Goal: Information Seeking & Learning: Learn about a topic

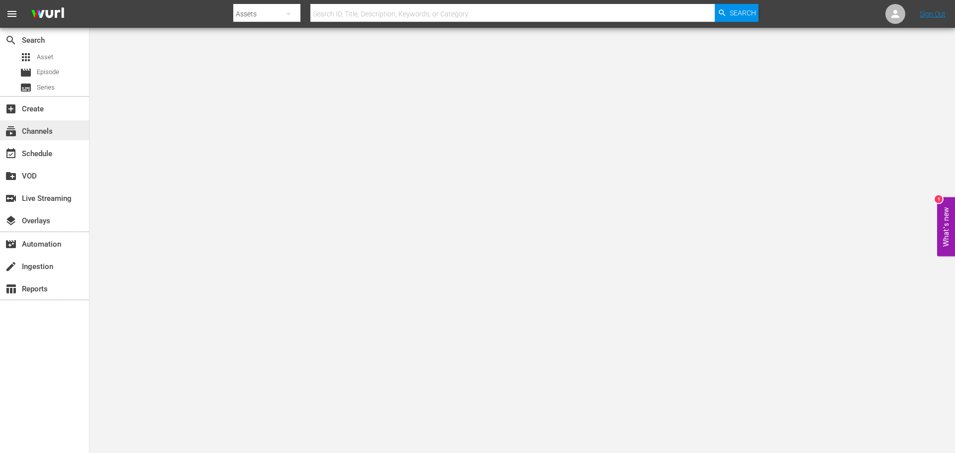
click at [39, 134] on div "subscriptions Channels" at bounding box center [28, 129] width 56 height 9
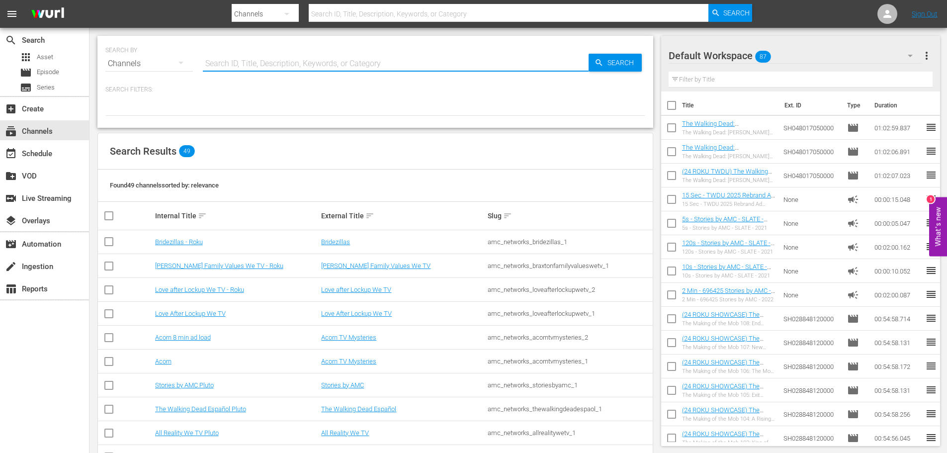
click at [235, 61] on input "text" at bounding box center [396, 64] width 386 height 24
type input "walking dead"
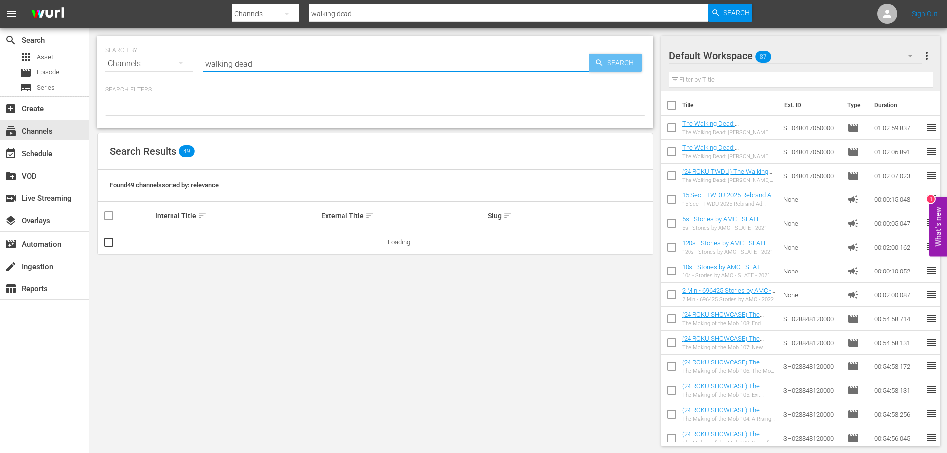
type input "walking dead"
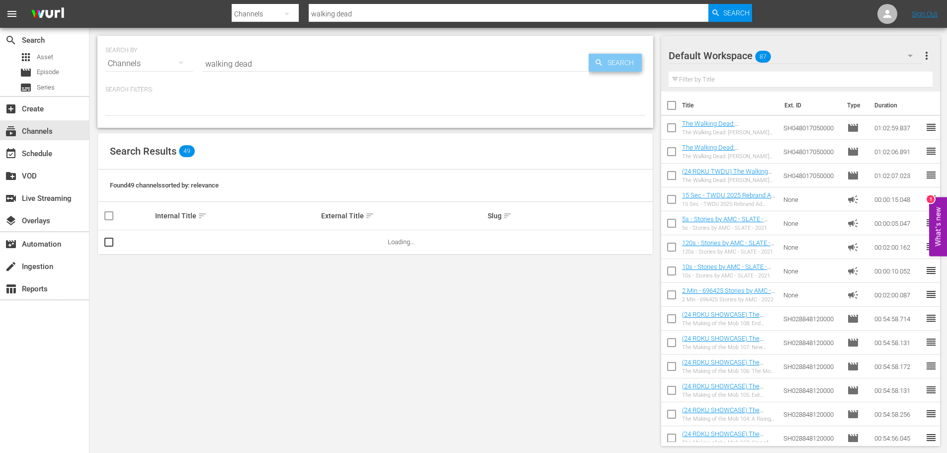
click at [622, 69] on span "Search" at bounding box center [623, 63] width 38 height 18
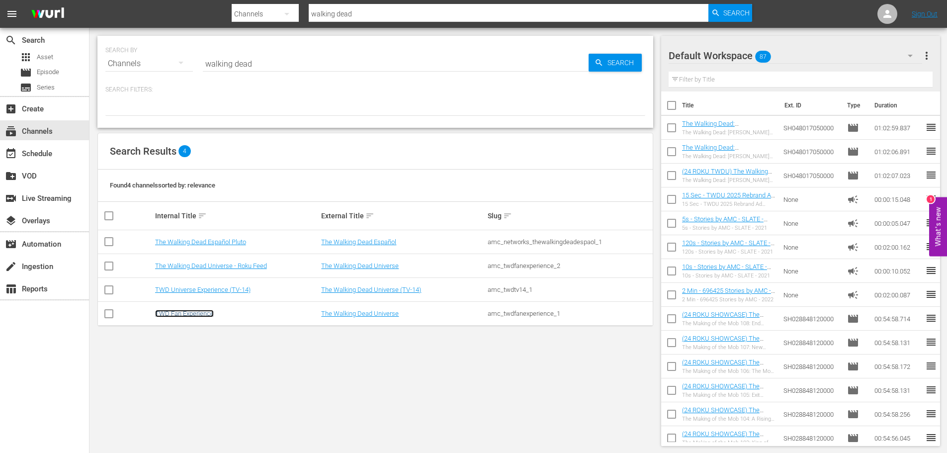
click at [181, 314] on link "TWD Fan Experience" at bounding box center [184, 313] width 59 height 7
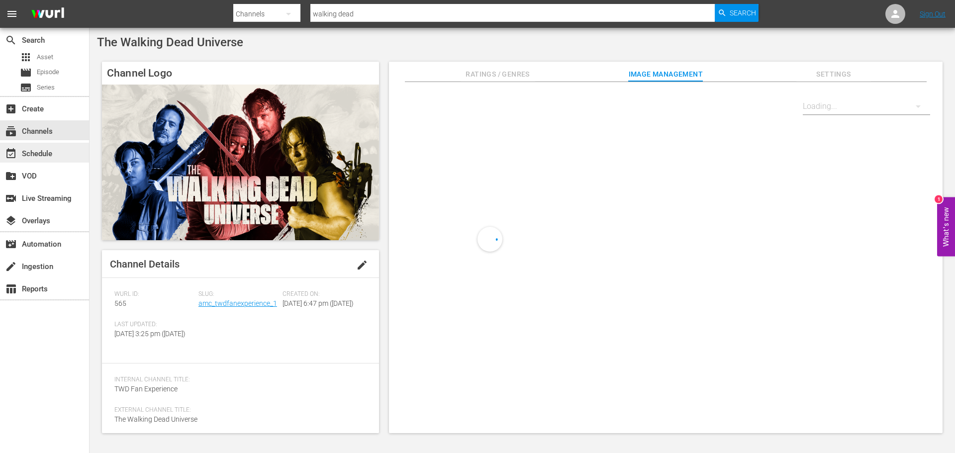
click at [37, 157] on div "event_available Schedule" at bounding box center [28, 152] width 56 height 9
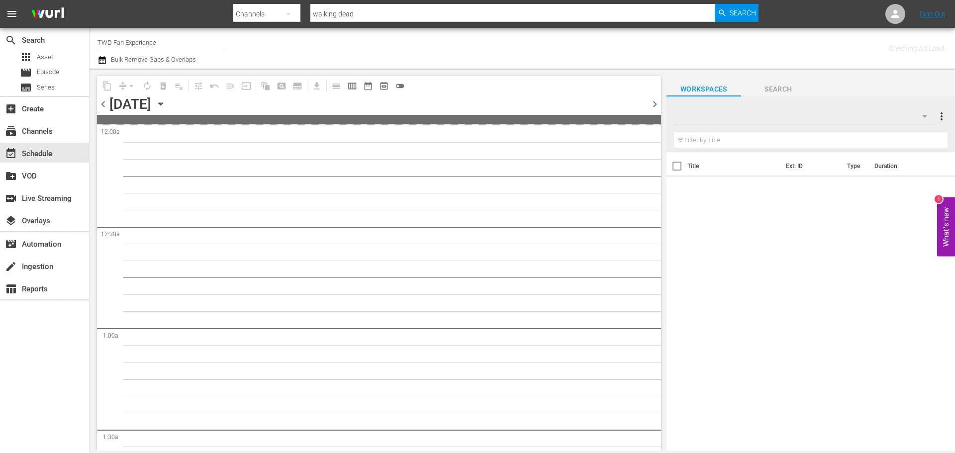
click at [166, 102] on icon "button" at bounding box center [160, 103] width 11 height 11
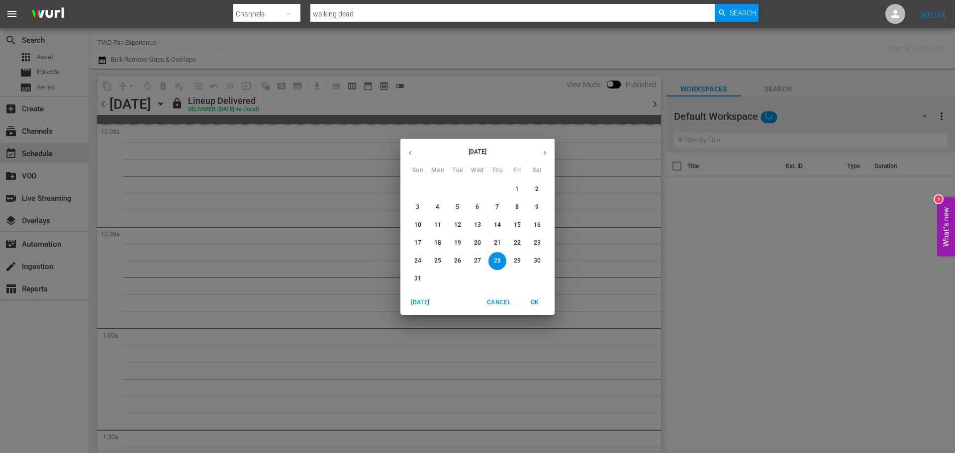
click at [540, 153] on button "button" at bounding box center [544, 152] width 19 height 19
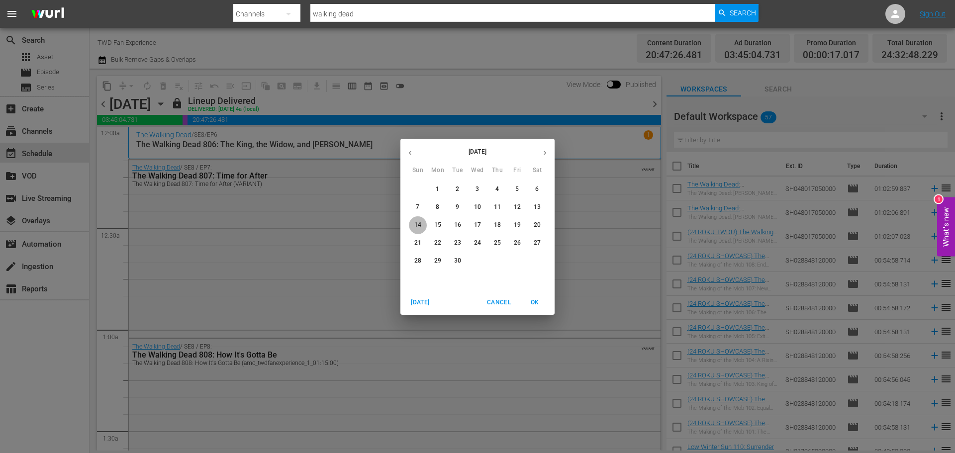
click at [415, 221] on p "14" at bounding box center [417, 225] width 7 height 8
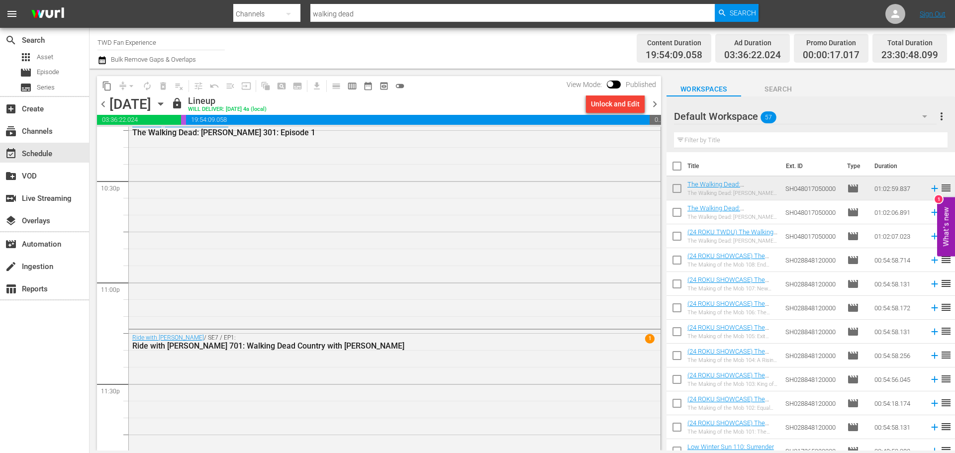
scroll to position [4559, 0]
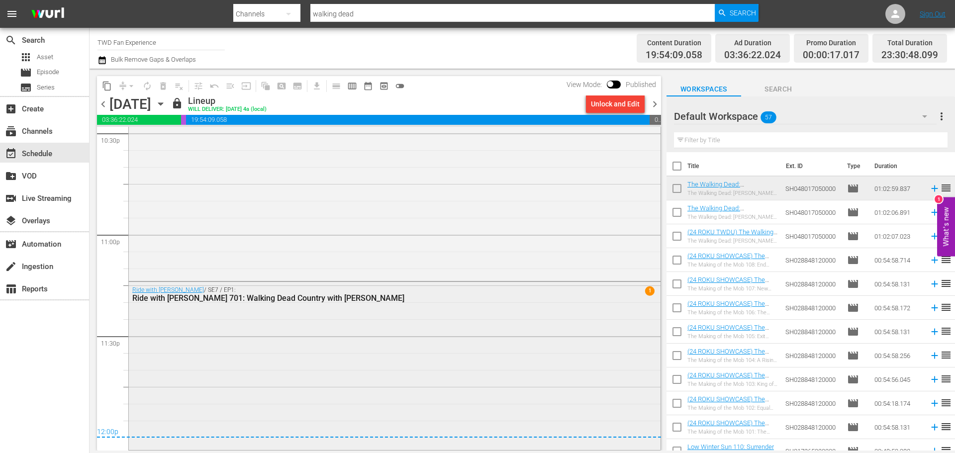
click at [224, 382] on div "Ride with [PERSON_NAME] / SE7 / EP1: Ride with [PERSON_NAME] 701: Walking Dead …" at bounding box center [395, 365] width 532 height 166
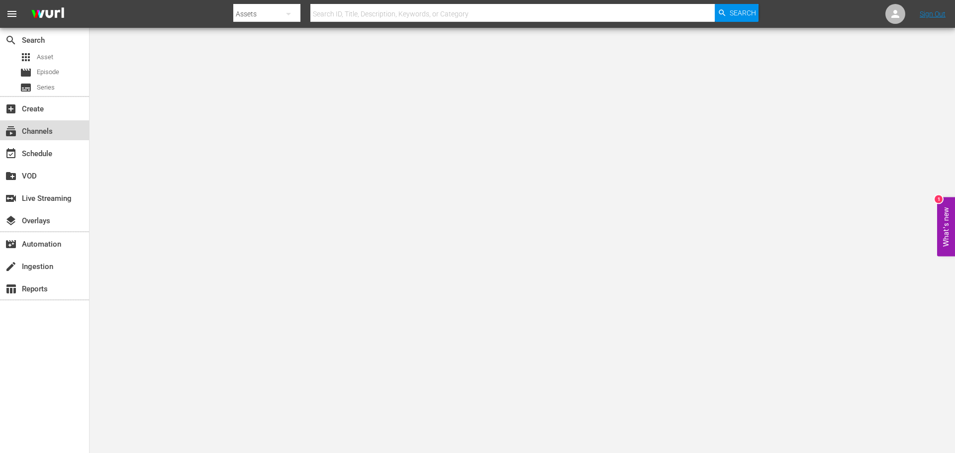
click at [54, 128] on div "subscriptions Channels" at bounding box center [28, 129] width 56 height 9
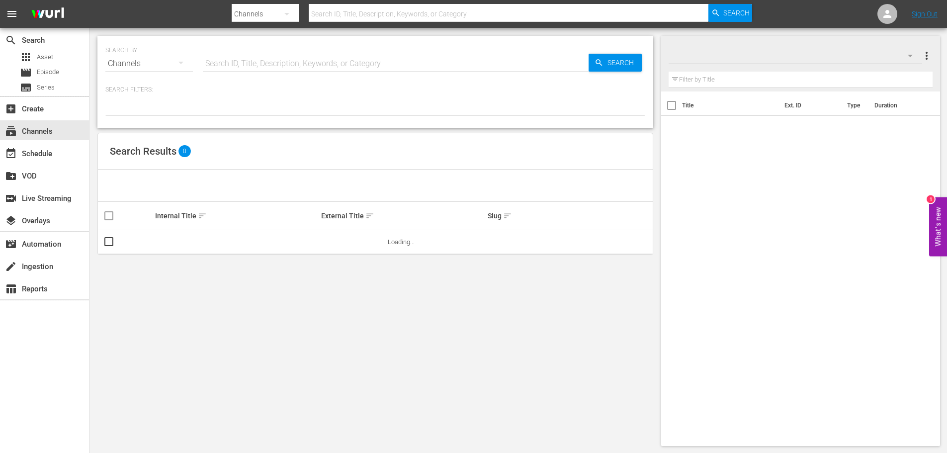
click at [219, 69] on input "text" at bounding box center [396, 64] width 386 height 24
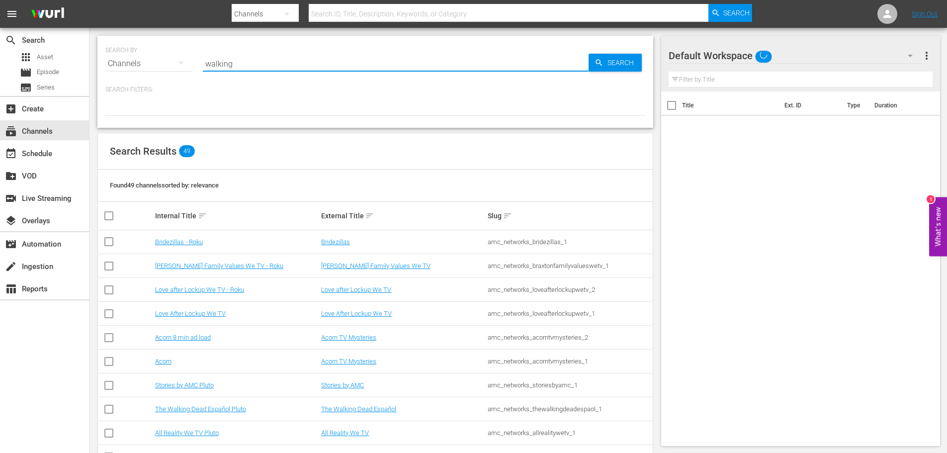
type input "walking"
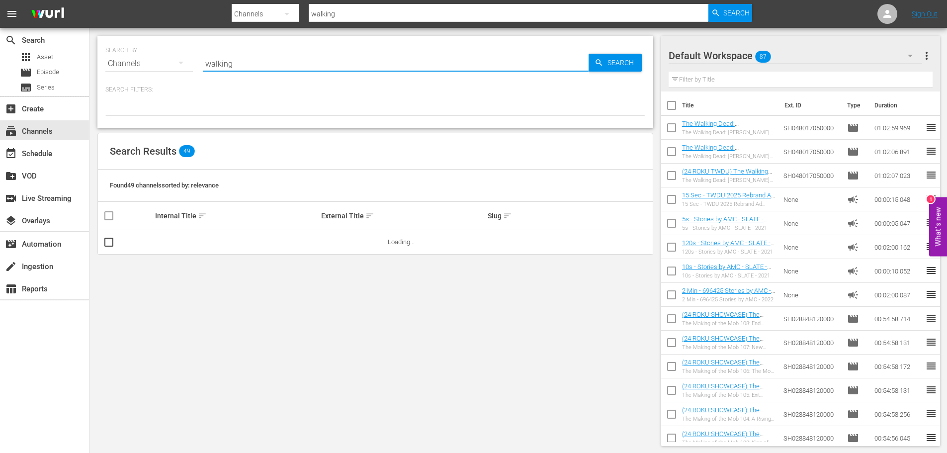
type input "walking dead"
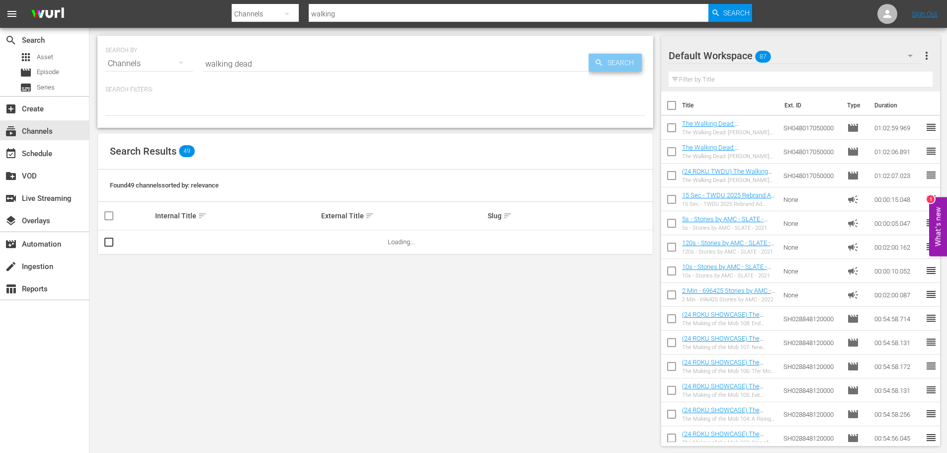
click at [625, 59] on span "Search" at bounding box center [623, 63] width 38 height 18
type input "walking dead"
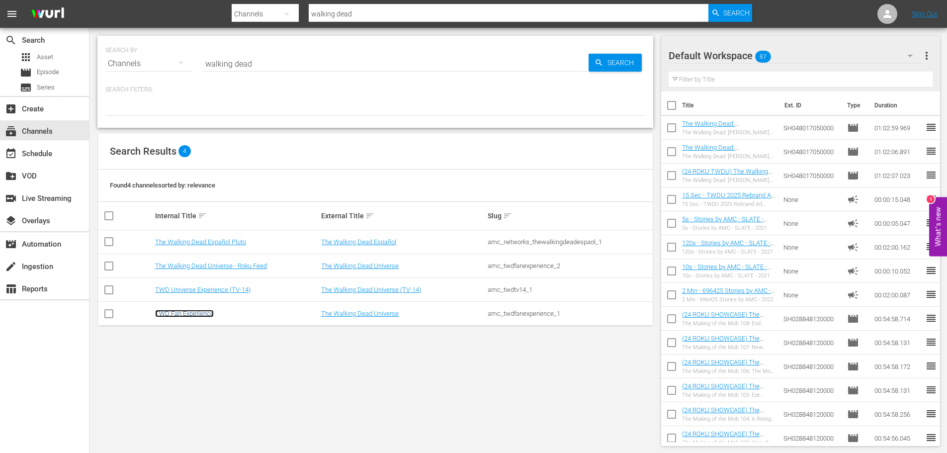
click at [184, 311] on link "TWD Fan Experience" at bounding box center [184, 313] width 59 height 7
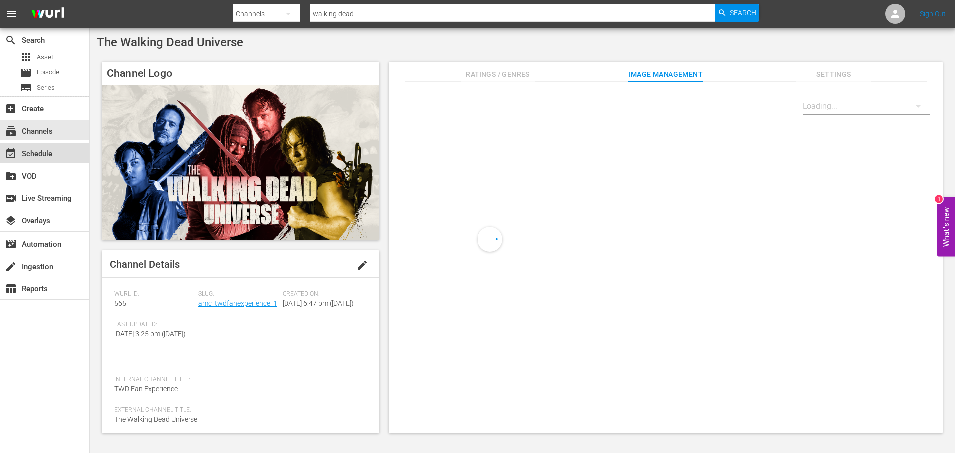
click at [41, 157] on div "event_available Schedule" at bounding box center [28, 152] width 56 height 9
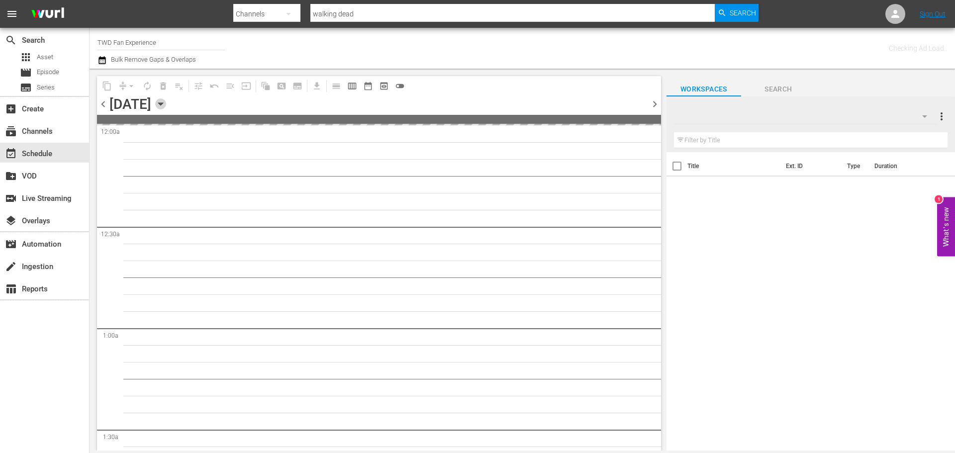
click at [166, 107] on icon "button" at bounding box center [160, 103] width 11 height 11
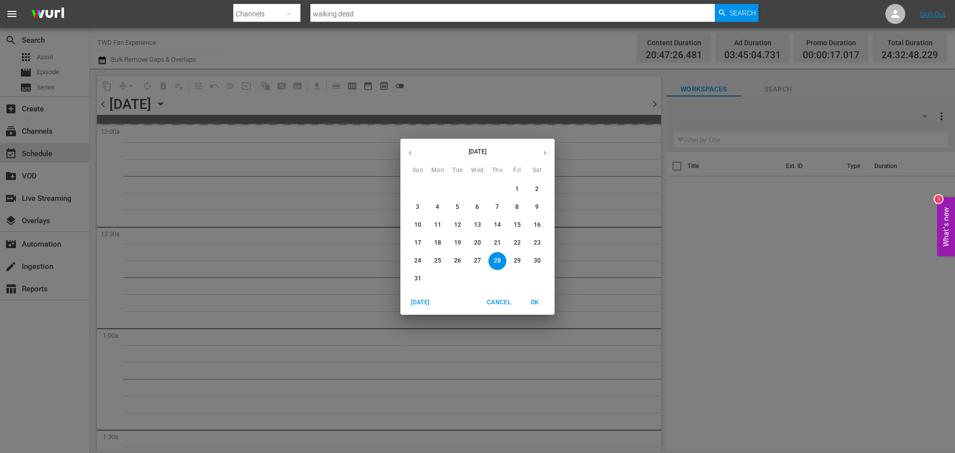
click at [541, 152] on button "button" at bounding box center [544, 152] width 19 height 19
click at [409, 223] on span "14" at bounding box center [418, 225] width 18 height 8
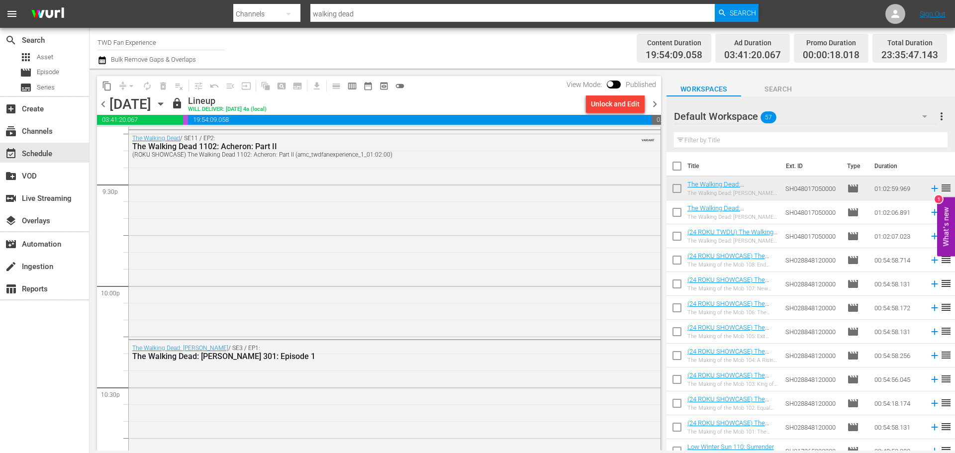
scroll to position [4576, 0]
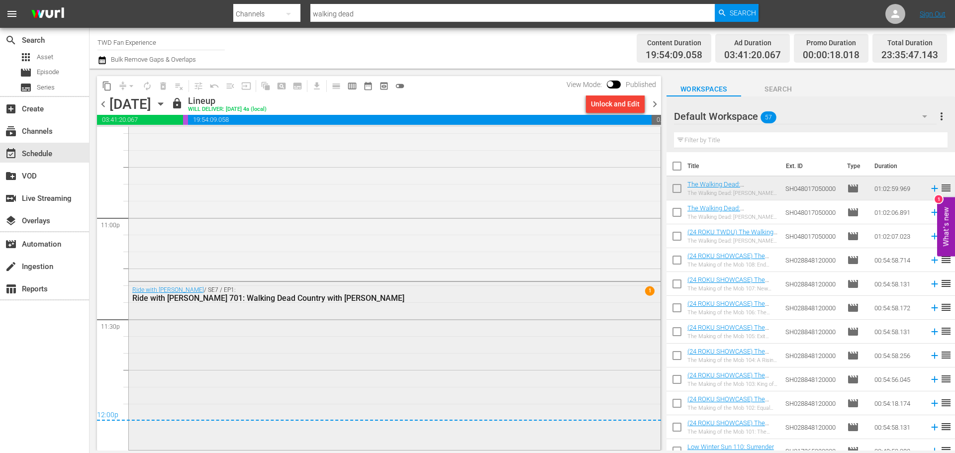
click at [341, 343] on div "Ride with [PERSON_NAME] / SE7 / EP1: Ride with [PERSON_NAME] 701: Walking Dead …" at bounding box center [395, 365] width 532 height 166
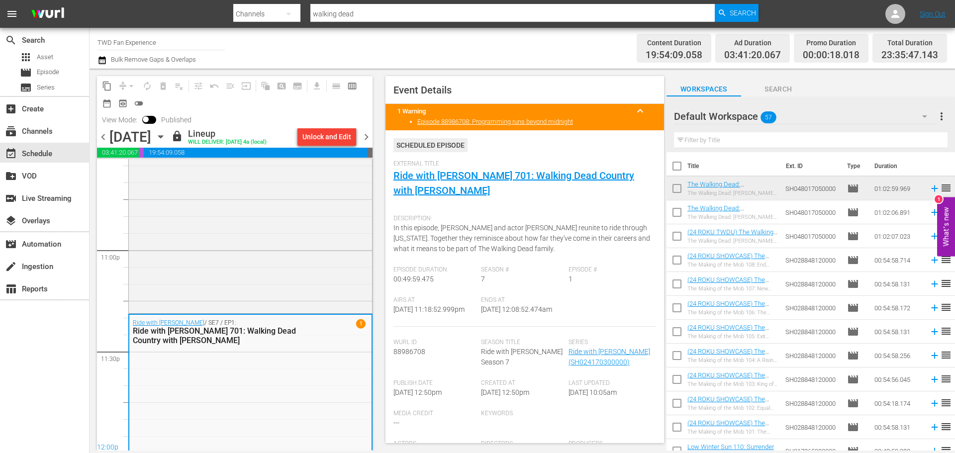
drag, startPoint x: 458, startPoint y: 316, endPoint x: 425, endPoint y: 322, distance: 33.9
click at [434, 322] on div "Airs At 9/14/25 @ 11:18:52.999pm" at bounding box center [437, 311] width 88 height 30
drag, startPoint x: 425, startPoint y: 322, endPoint x: 391, endPoint y: 319, distance: 33.5
click at [391, 319] on div "Event Details 1 Warning keyboard_arrow_up Episode 88986708: Programming runs be…" at bounding box center [524, 259] width 279 height 367
click at [450, 326] on div "Airs At 9/14/25 @ 11:18:52.999pm" at bounding box center [437, 311] width 88 height 30
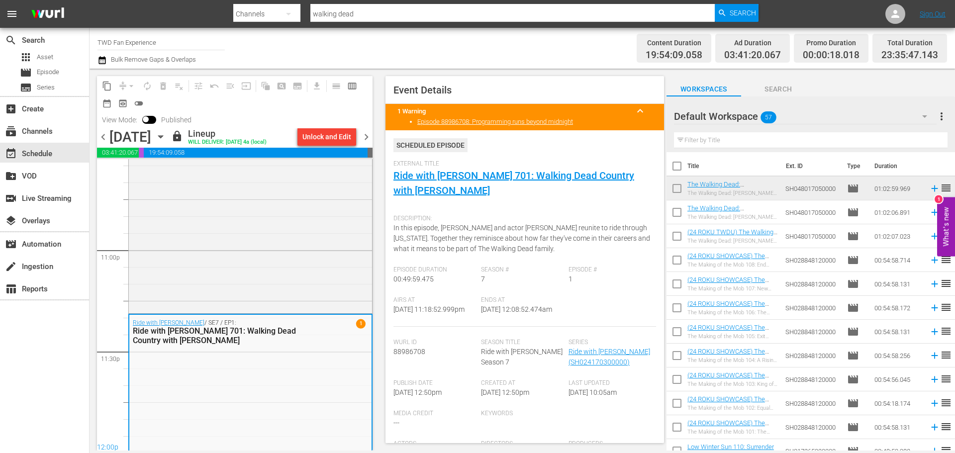
drag, startPoint x: 441, startPoint y: 321, endPoint x: 393, endPoint y: 312, distance: 49.1
click at [393, 312] on span "9/14/25 @ 11:18:52.999pm" at bounding box center [428, 309] width 71 height 8
click at [410, 313] on span "9/14/25 @ 11:18:52.999pm" at bounding box center [428, 309] width 71 height 8
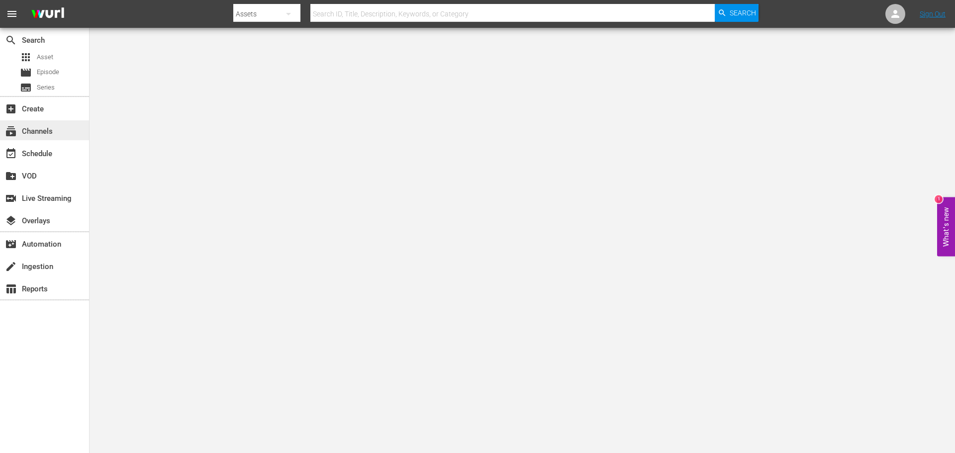
click at [37, 132] on div "subscriptions Channels" at bounding box center [28, 129] width 56 height 9
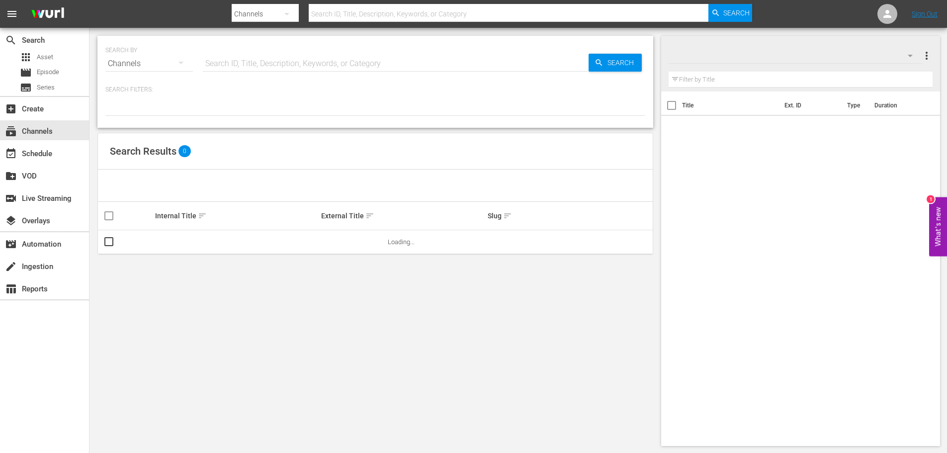
click at [233, 65] on input "text" at bounding box center [396, 64] width 386 height 24
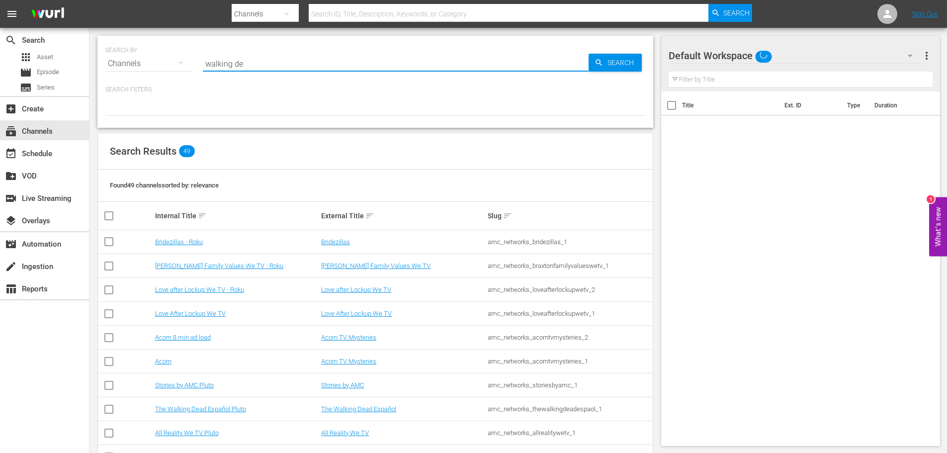
type input "walking dead"
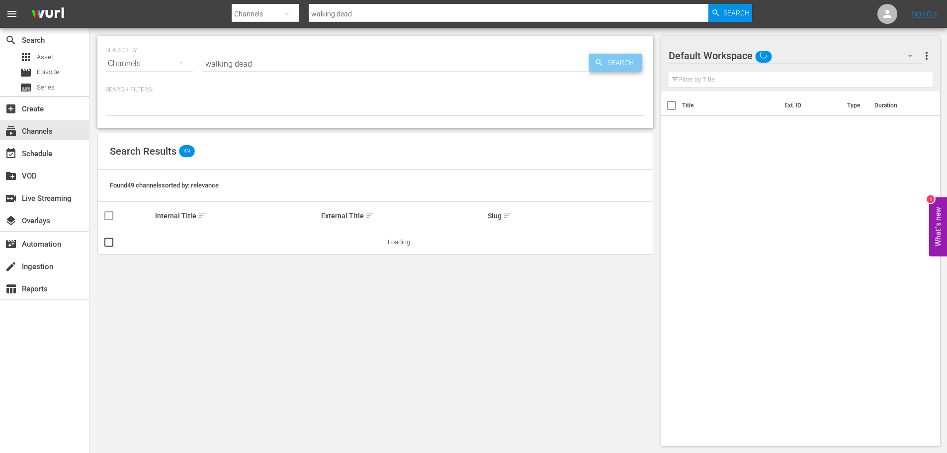
click at [602, 66] on icon "button" at bounding box center [599, 62] width 9 height 9
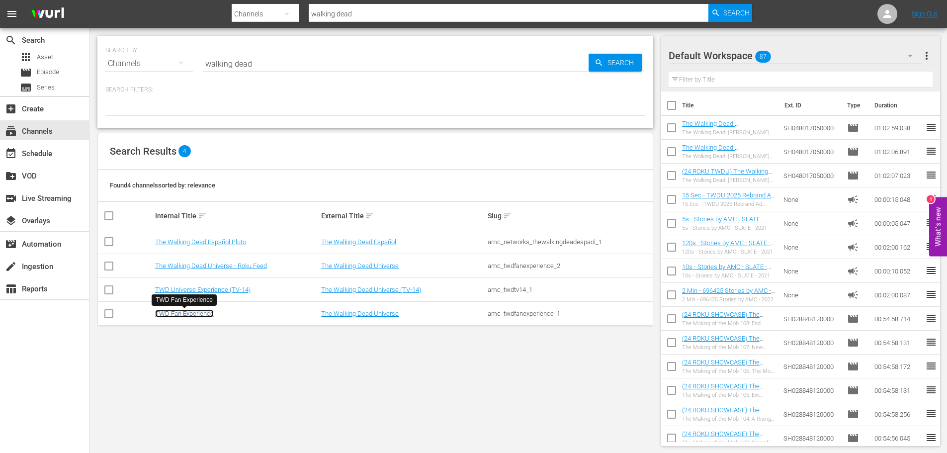
click at [198, 312] on link "TWD Fan Experience" at bounding box center [184, 313] width 59 height 7
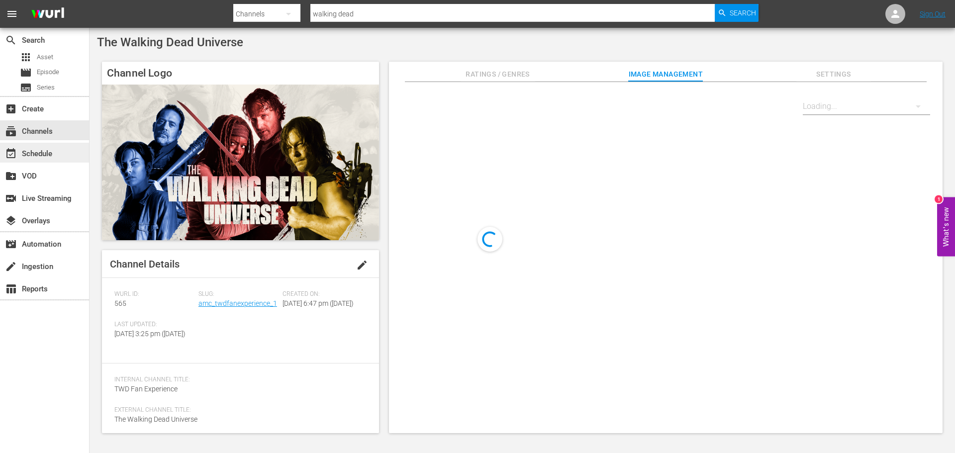
click at [54, 149] on div "event_available Schedule" at bounding box center [28, 152] width 56 height 9
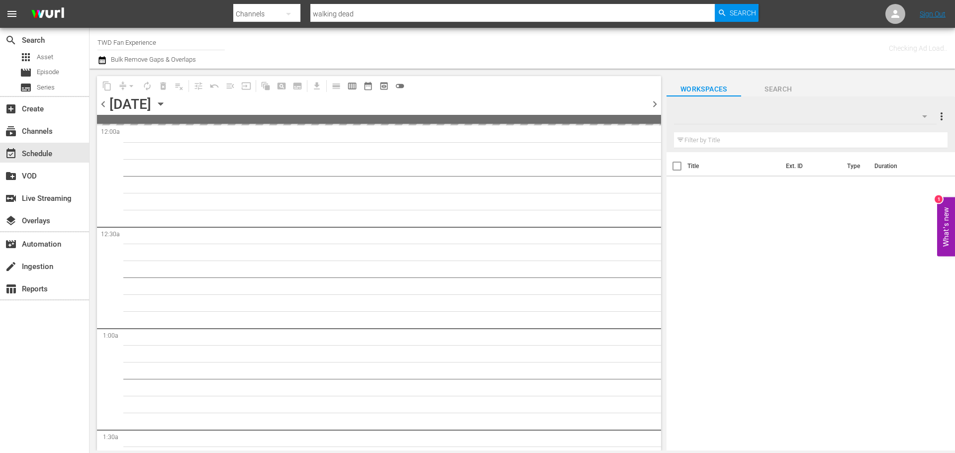
click at [166, 104] on icon "button" at bounding box center [160, 103] width 11 height 11
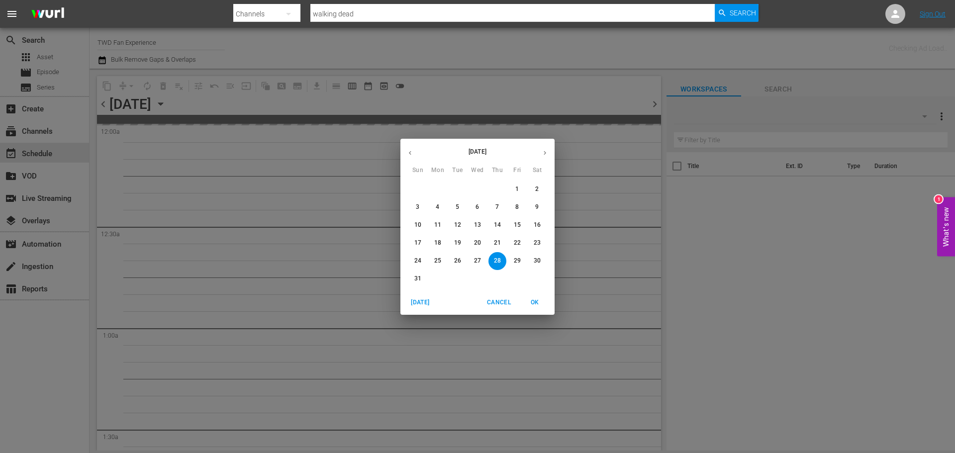
click at [545, 155] on icon "button" at bounding box center [544, 152] width 7 height 7
click at [422, 225] on span "14" at bounding box center [418, 225] width 18 height 8
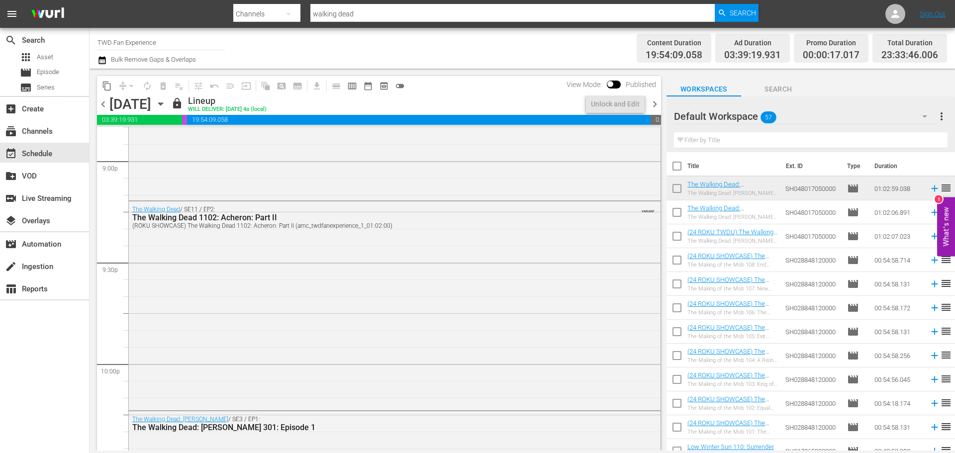
scroll to position [4569, 0]
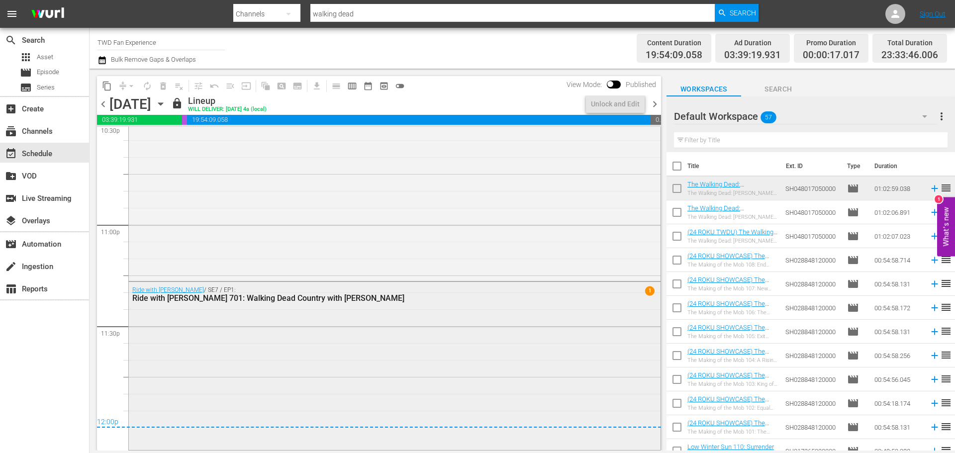
click at [588, 373] on div "Ride with [PERSON_NAME] / SE7 / EP1: Ride with [PERSON_NAME] 701: Walking Dead …" at bounding box center [395, 365] width 532 height 166
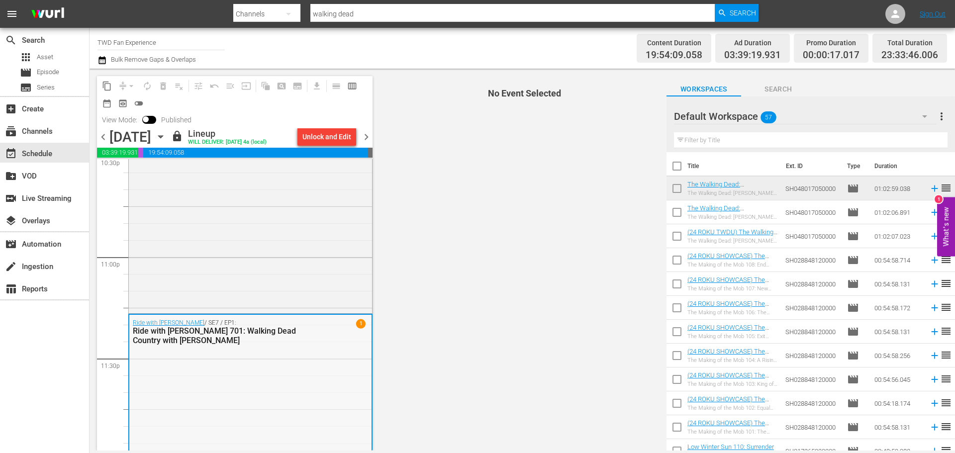
click at [275, 358] on div "Ride with [PERSON_NAME] / SE7 / EP1: Ride with [PERSON_NAME] 701: Walking Dead …" at bounding box center [250, 398] width 242 height 166
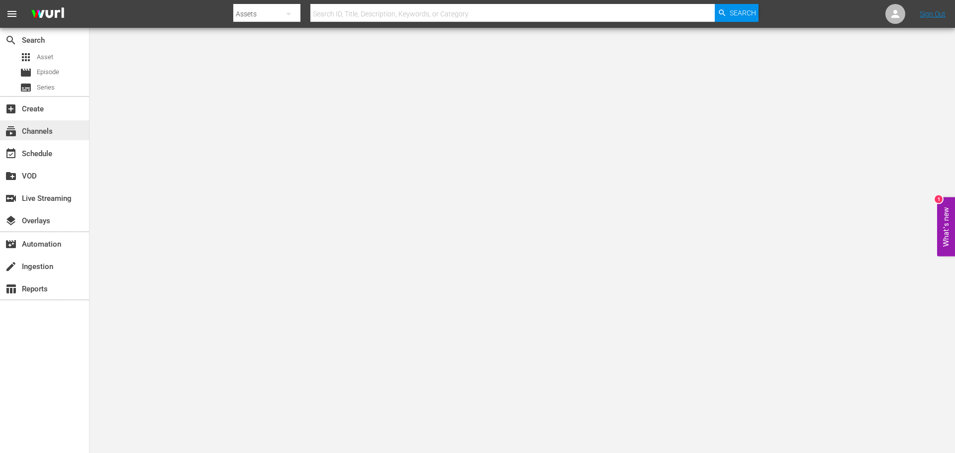
click at [53, 134] on div "subscriptions Channels" at bounding box center [28, 129] width 56 height 9
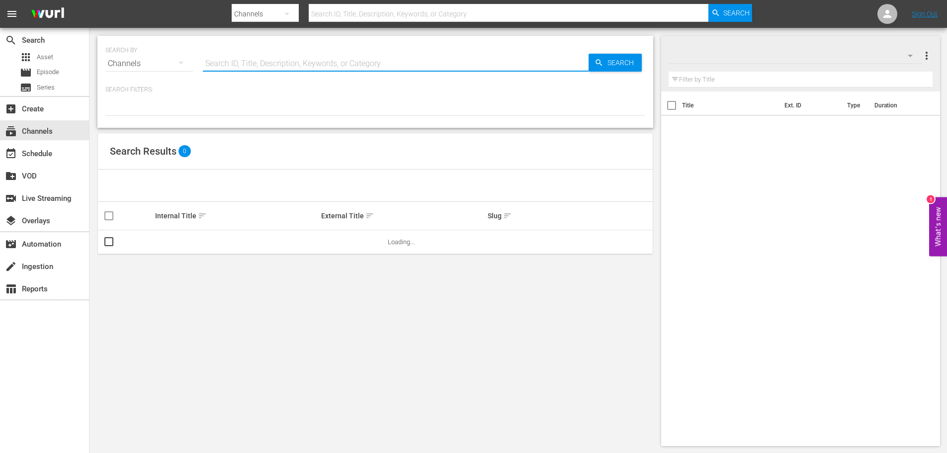
click at [240, 58] on input "text" at bounding box center [396, 64] width 386 height 24
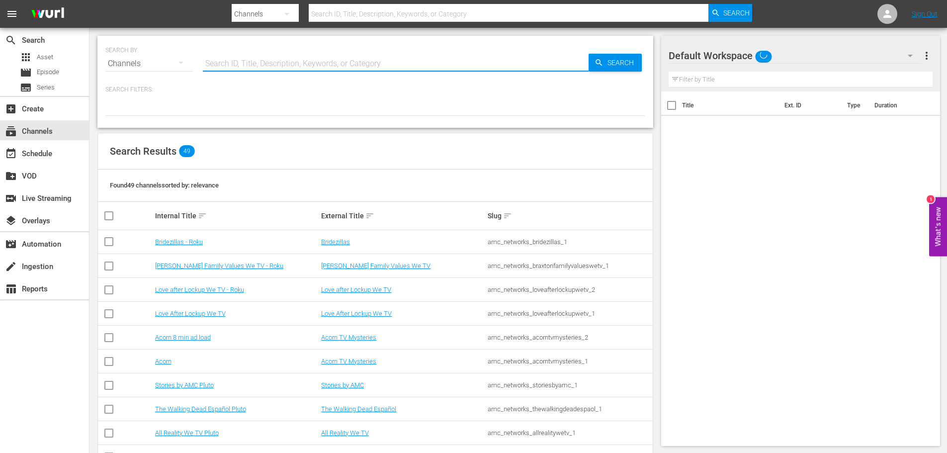
type input "walking dead"
click at [606, 61] on span "Search" at bounding box center [623, 63] width 38 height 18
type input "walking dead"
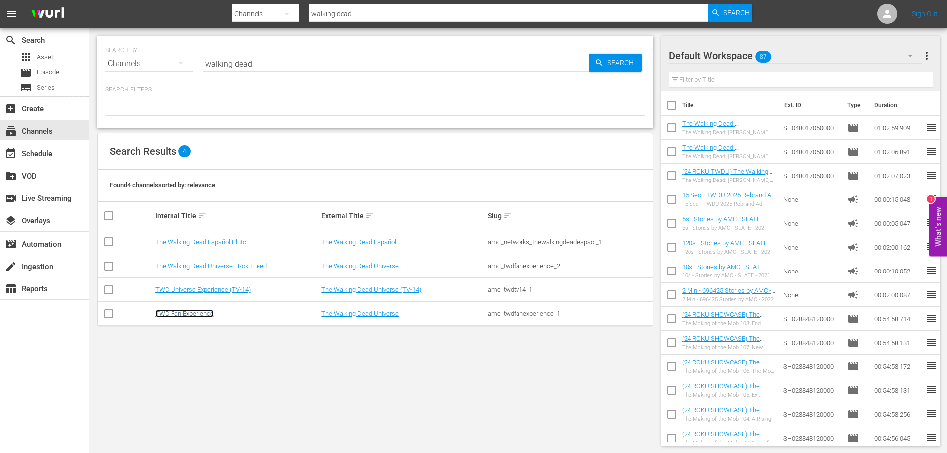
click at [173, 312] on link "TWD Fan Experience" at bounding box center [184, 313] width 59 height 7
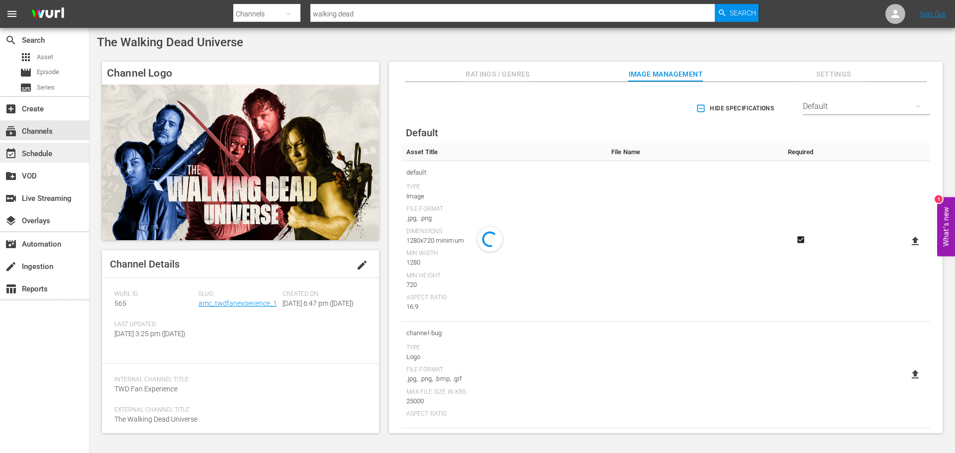
click at [70, 152] on div "event_available Schedule" at bounding box center [44, 153] width 89 height 20
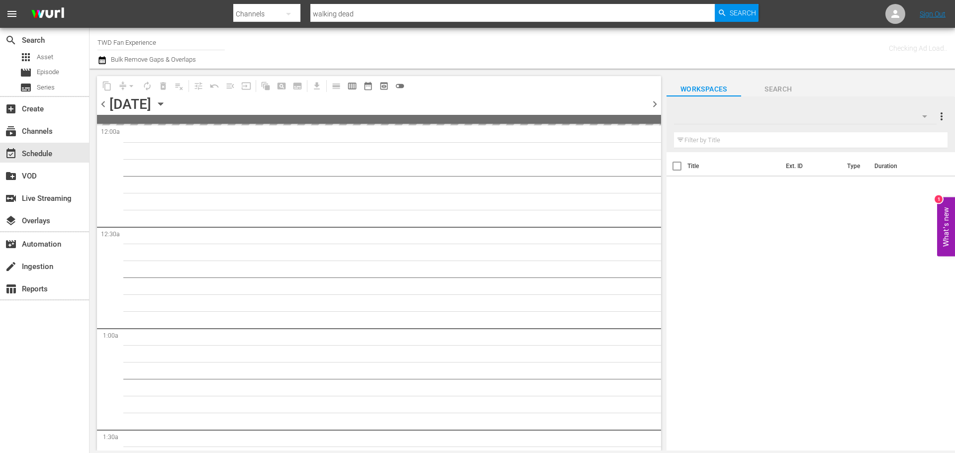
click at [166, 100] on icon "button" at bounding box center [160, 103] width 11 height 11
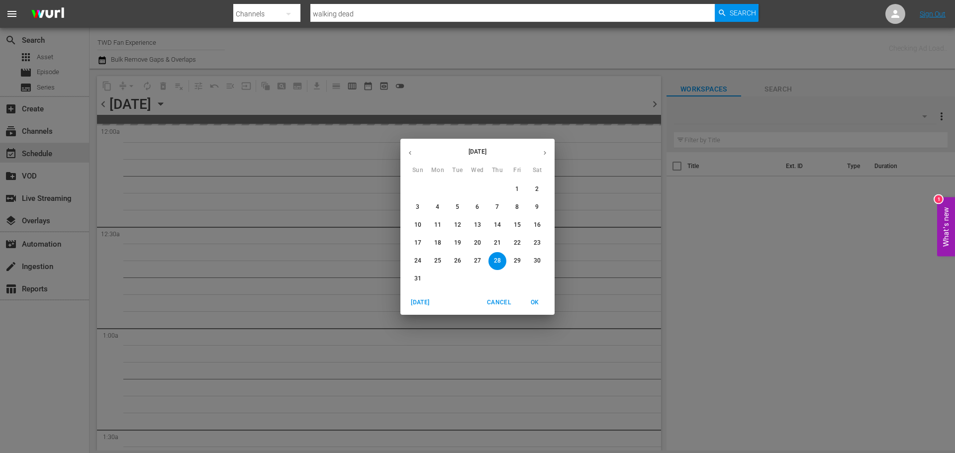
click at [547, 154] on icon "button" at bounding box center [544, 152] width 7 height 7
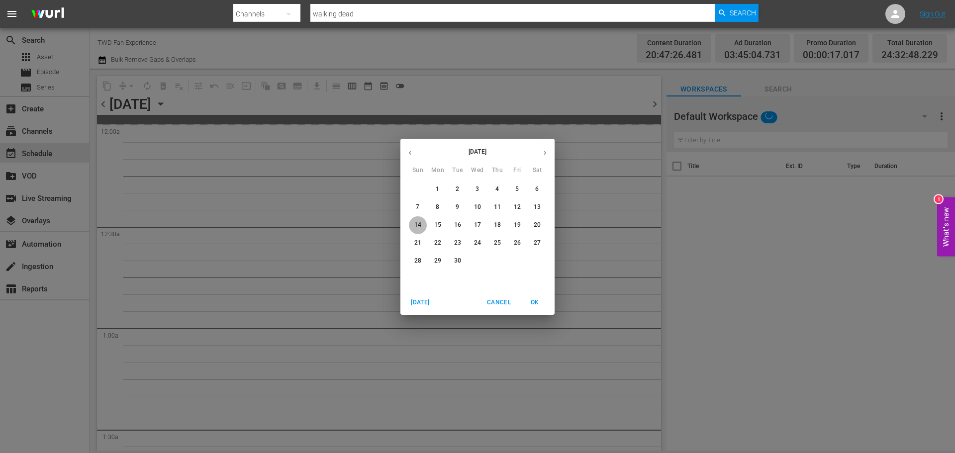
click at [420, 225] on p "14" at bounding box center [417, 225] width 7 height 8
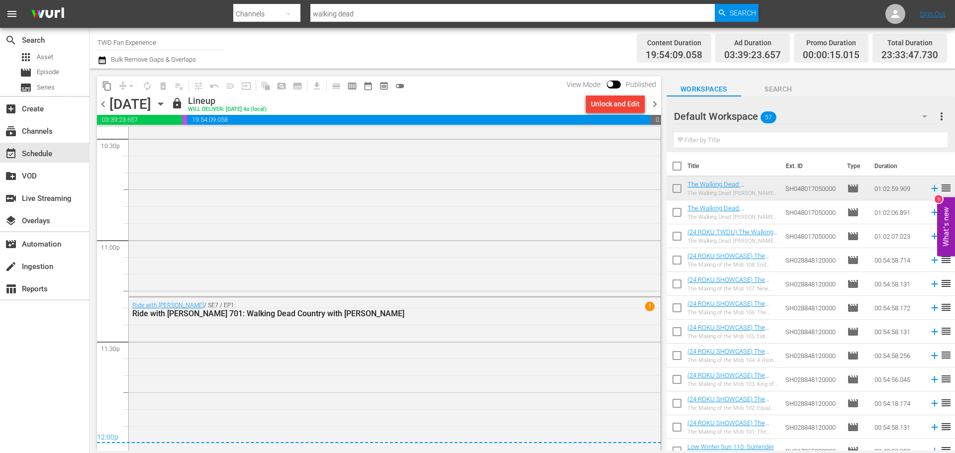
scroll to position [4570, 0]
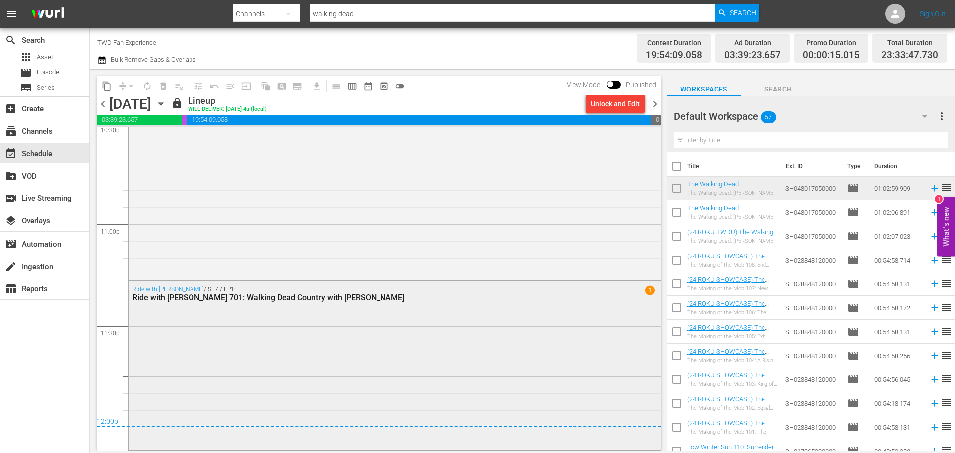
click at [179, 333] on div "Ride with [PERSON_NAME] / SE7 / EP1: Ride with [PERSON_NAME] 701: Walking Dead …" at bounding box center [395, 364] width 532 height 166
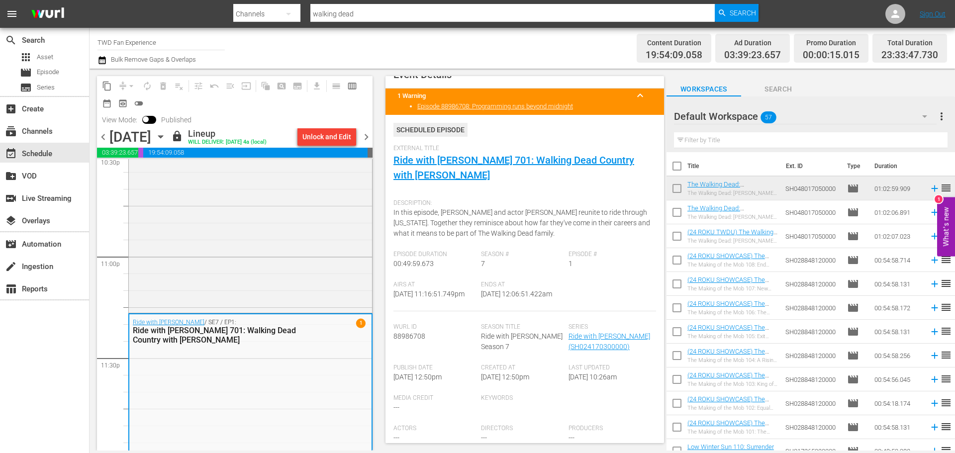
scroll to position [0, 0]
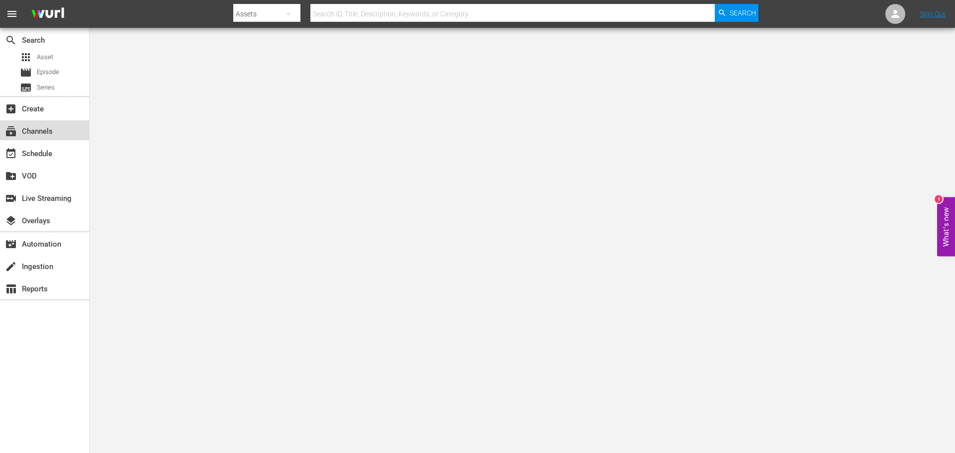
click at [35, 131] on div "subscriptions Channels" at bounding box center [28, 129] width 56 height 9
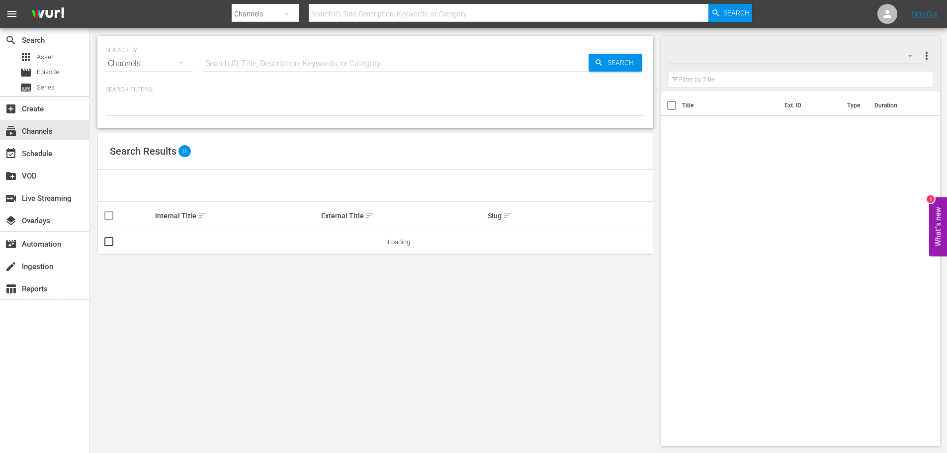
click at [218, 65] on input "text" at bounding box center [396, 64] width 386 height 24
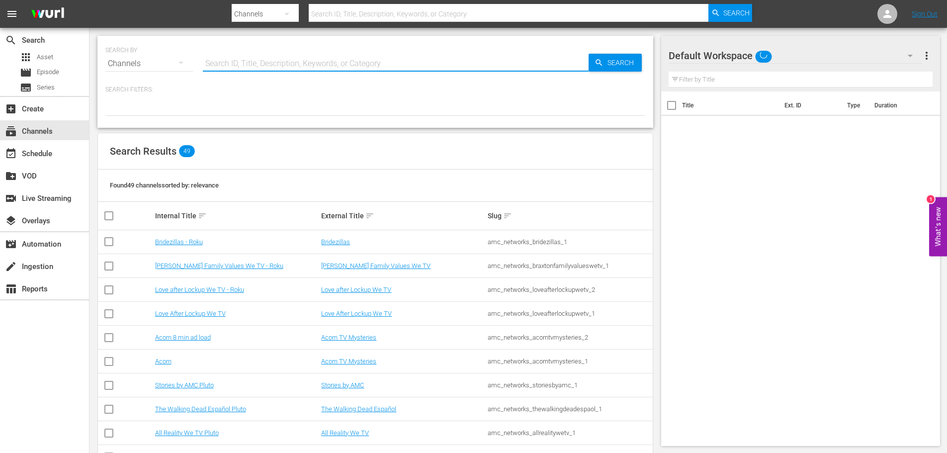
type input "walking dead"
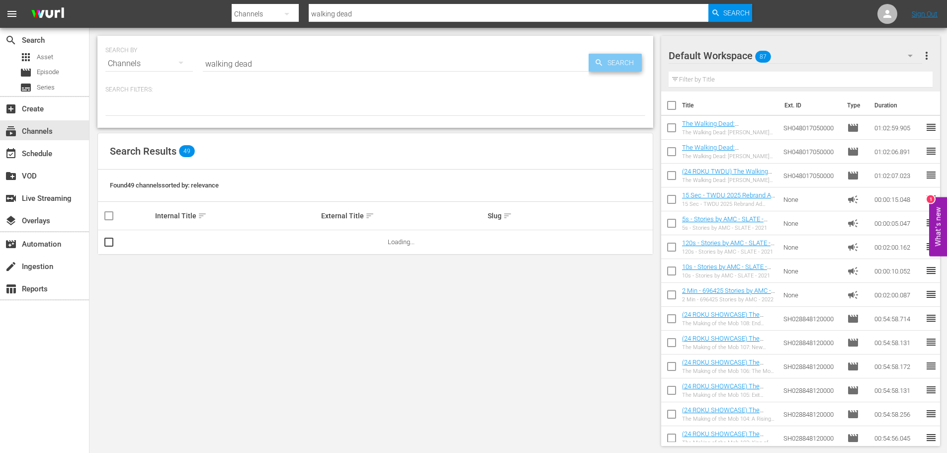
click at [627, 57] on span "Search" at bounding box center [623, 63] width 38 height 18
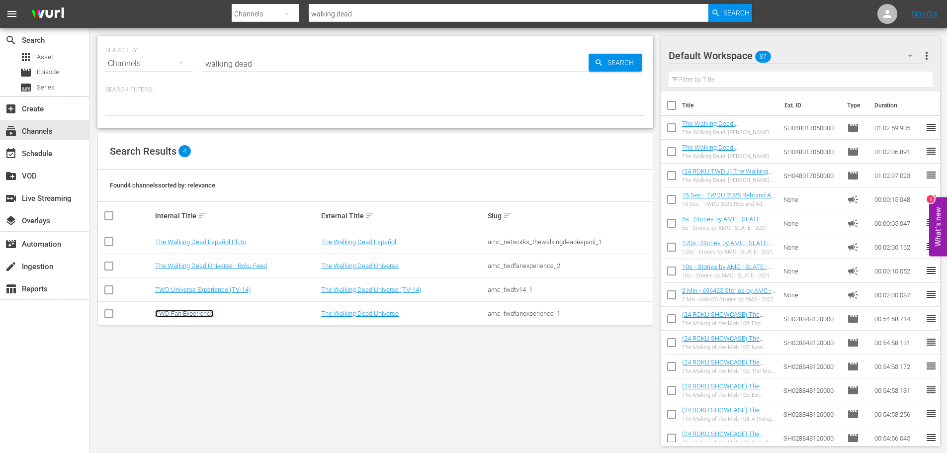
click at [187, 314] on link "TWD Fan Experience" at bounding box center [184, 313] width 59 height 7
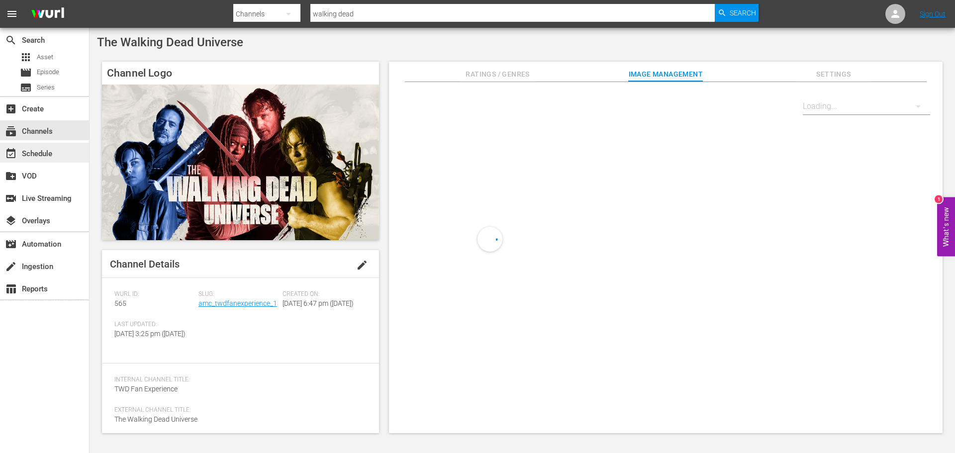
click at [40, 156] on div "event_available Schedule" at bounding box center [28, 152] width 56 height 9
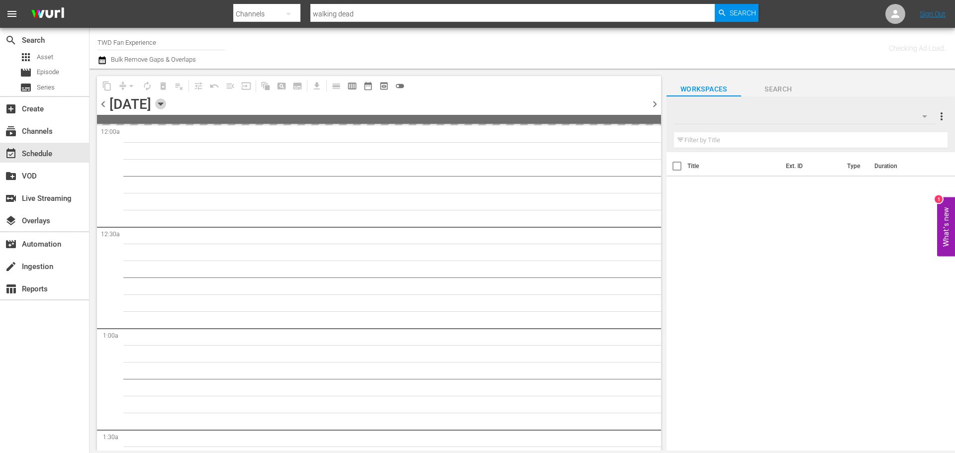
click at [166, 107] on icon "button" at bounding box center [160, 103] width 11 height 11
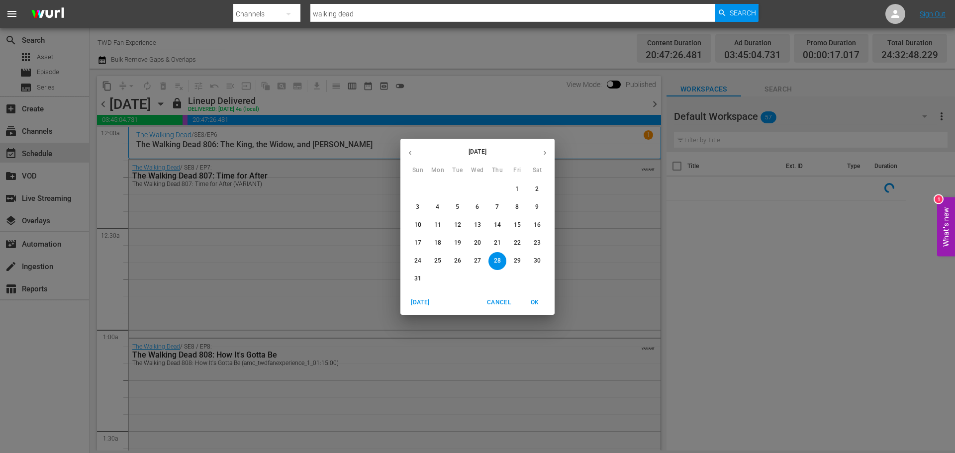
click at [545, 156] on icon "button" at bounding box center [544, 152] width 7 height 7
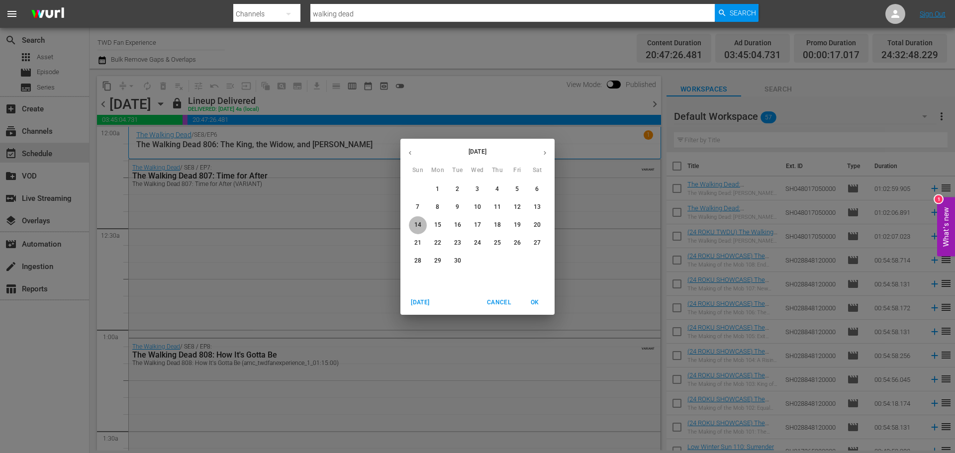
click at [422, 230] on button "14" at bounding box center [418, 225] width 18 height 18
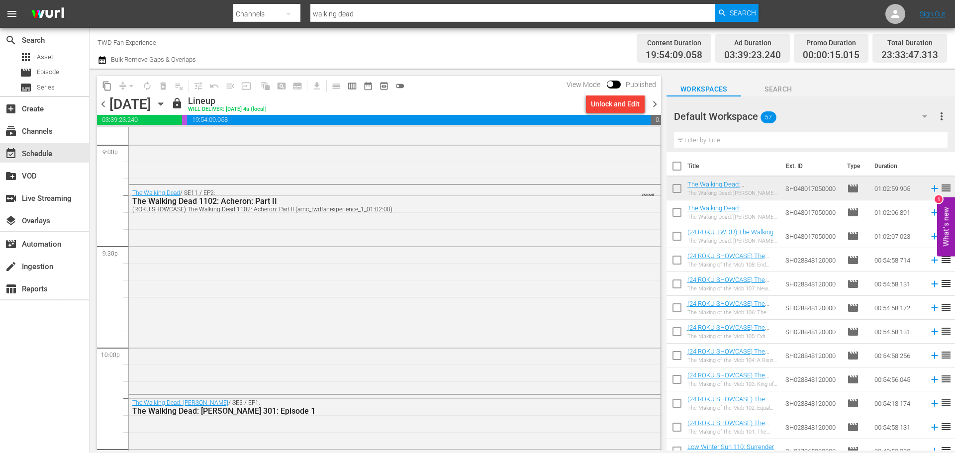
scroll to position [4570, 0]
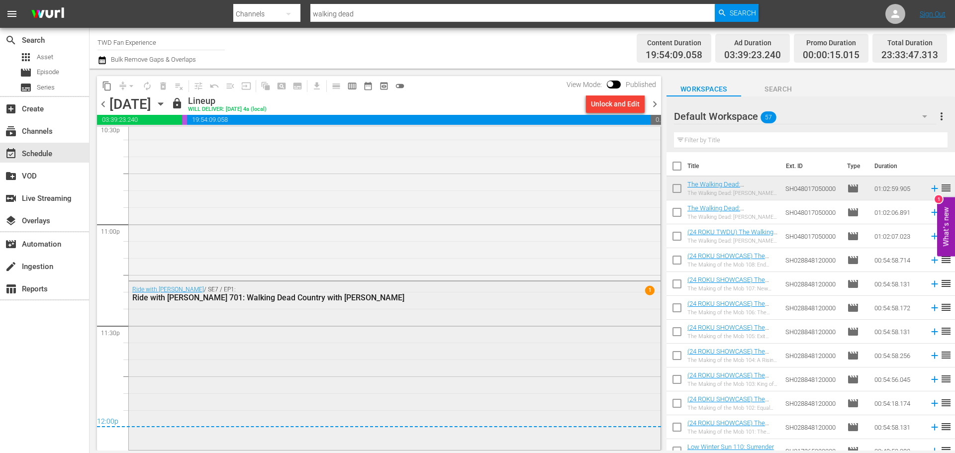
click at [247, 376] on div "Ride with [PERSON_NAME] / SE7 / EP1: Ride with [PERSON_NAME] 701: Walking Dead …" at bounding box center [395, 364] width 532 height 166
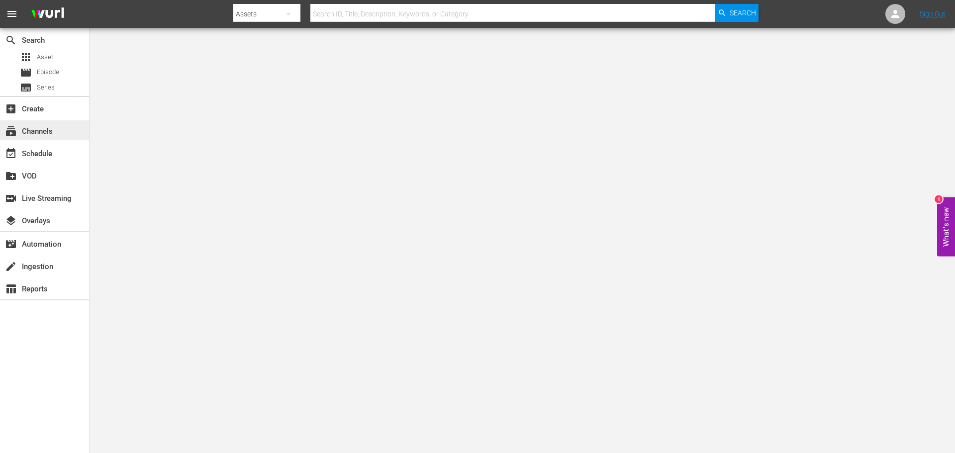
click at [50, 127] on div "subscriptions Channels" at bounding box center [28, 129] width 56 height 9
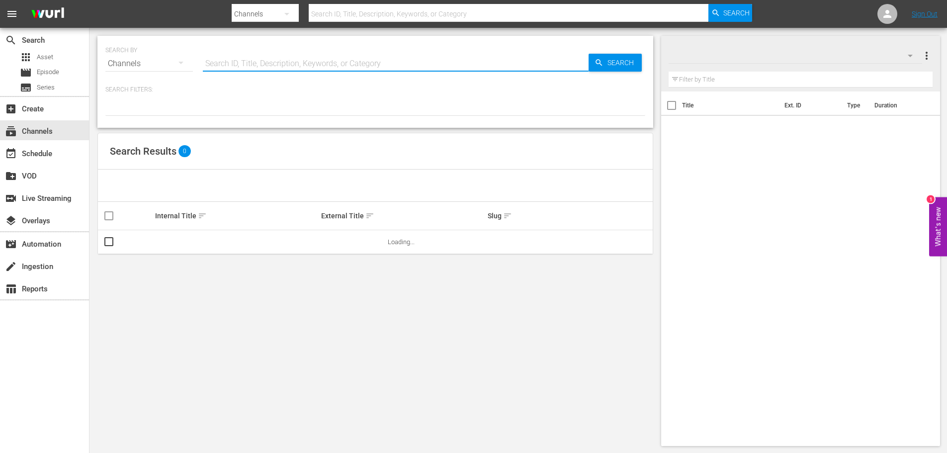
click at [216, 56] on input "text" at bounding box center [396, 64] width 386 height 24
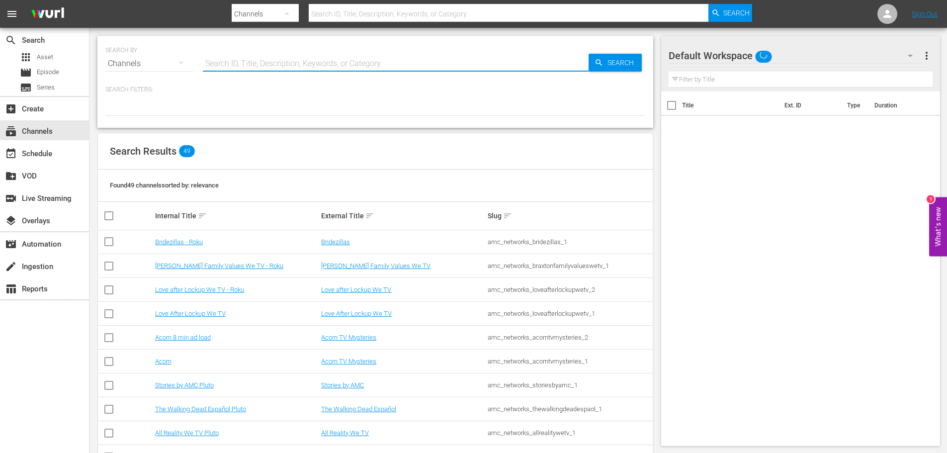
type input "walking dead"
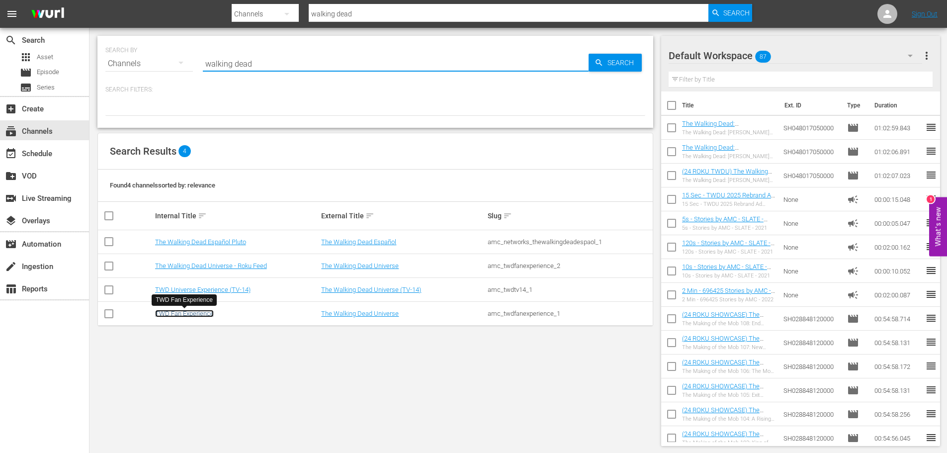
click at [177, 315] on link "TWD Fan Experience" at bounding box center [184, 313] width 59 height 7
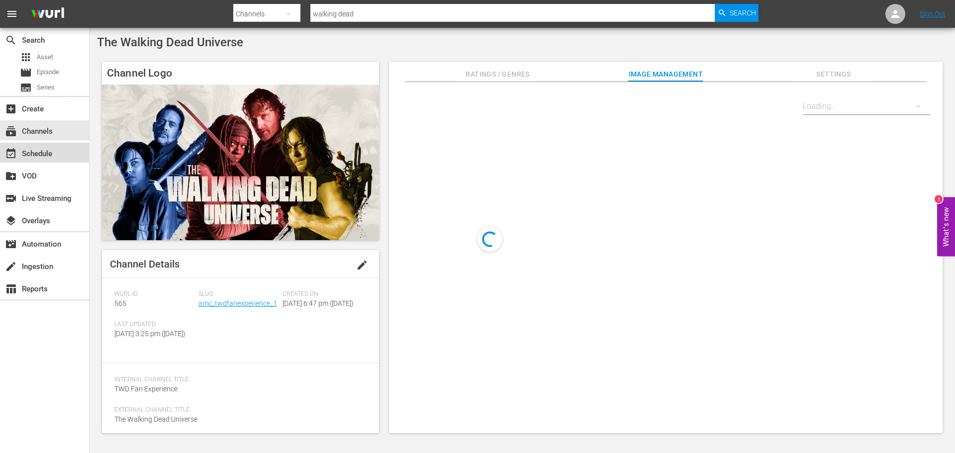
click at [30, 161] on div "event_available Schedule" at bounding box center [44, 153] width 89 height 20
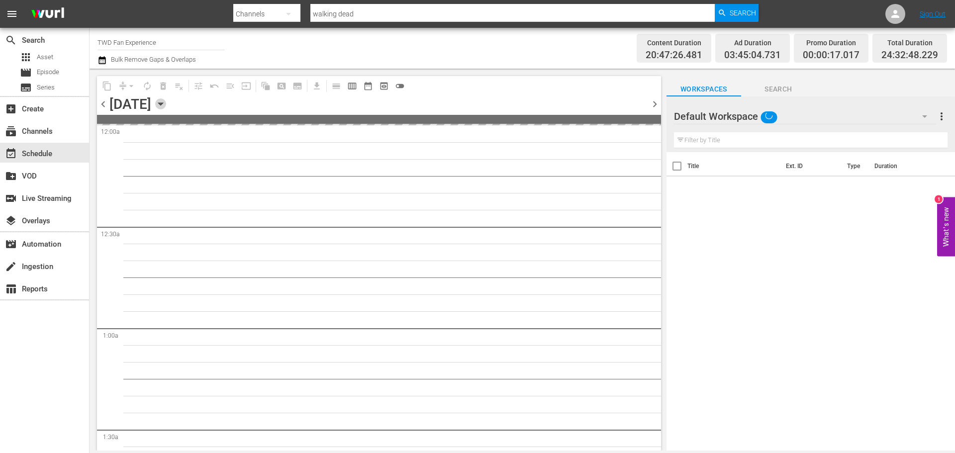
click at [166, 105] on icon "button" at bounding box center [160, 103] width 11 height 11
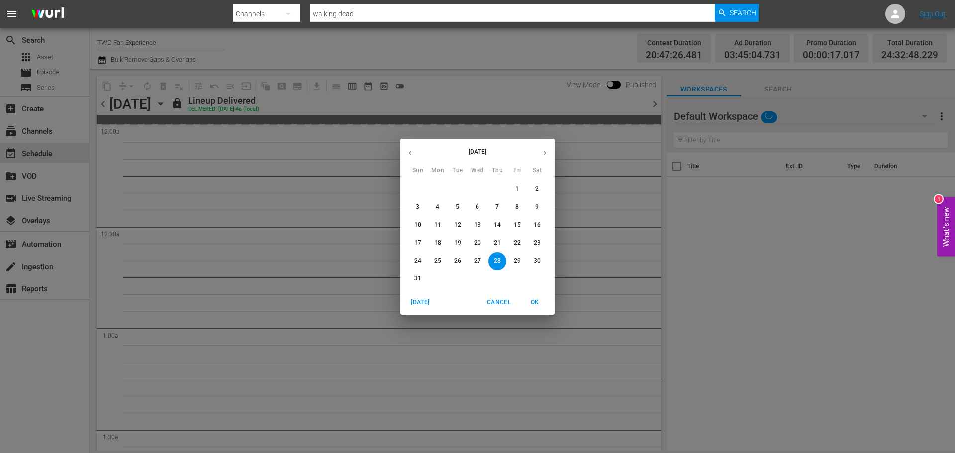
click at [543, 152] on icon "button" at bounding box center [544, 152] width 7 height 7
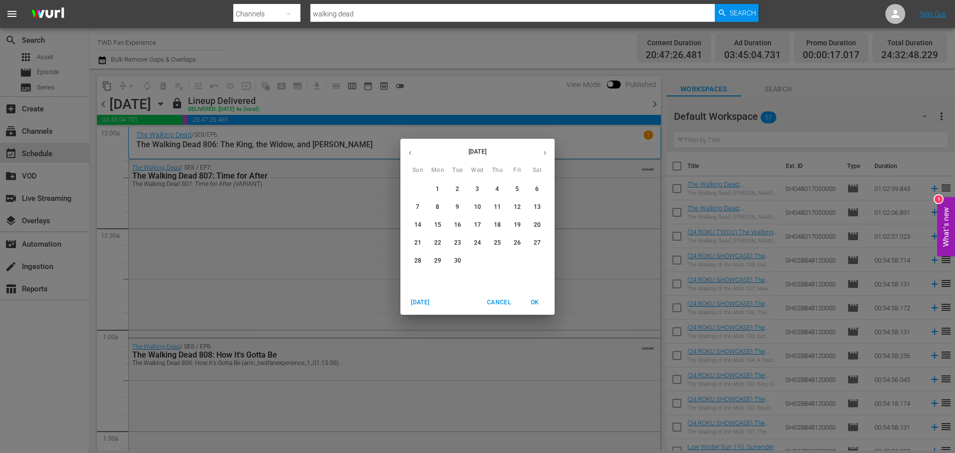
click at [415, 217] on button "14" at bounding box center [418, 225] width 18 height 18
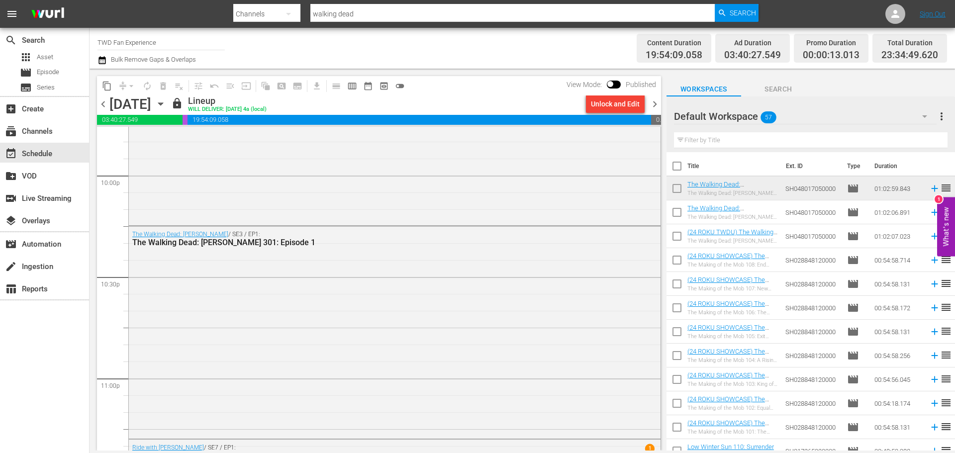
scroll to position [4572, 0]
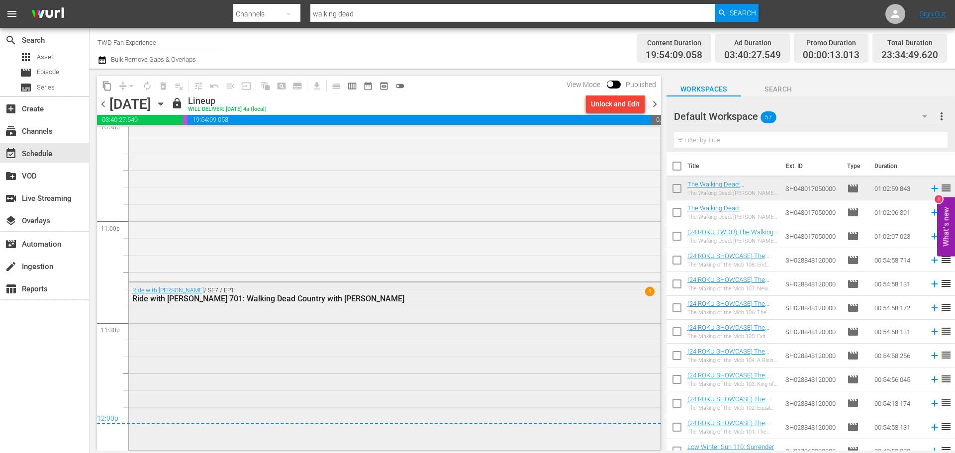
click at [292, 359] on div "Ride with [PERSON_NAME] / SE7 / EP1: Ride with [PERSON_NAME] 701: Walking Dead …" at bounding box center [395, 365] width 532 height 166
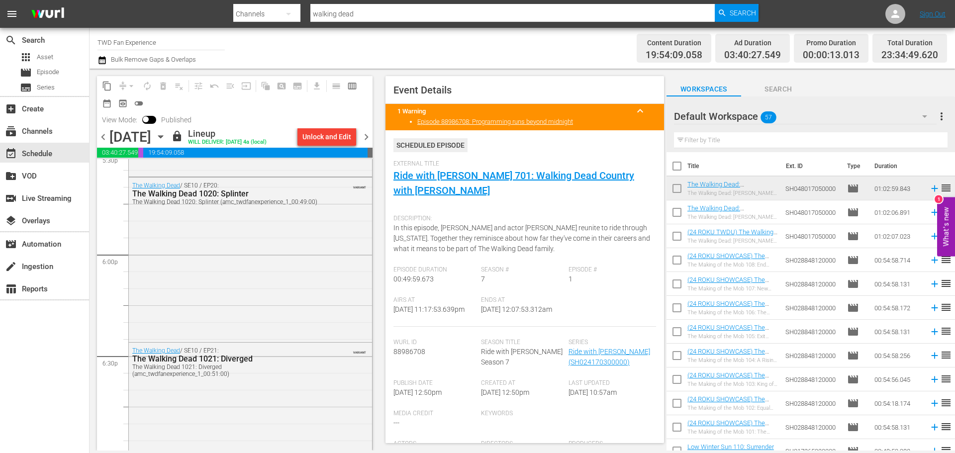
scroll to position [4605, 0]
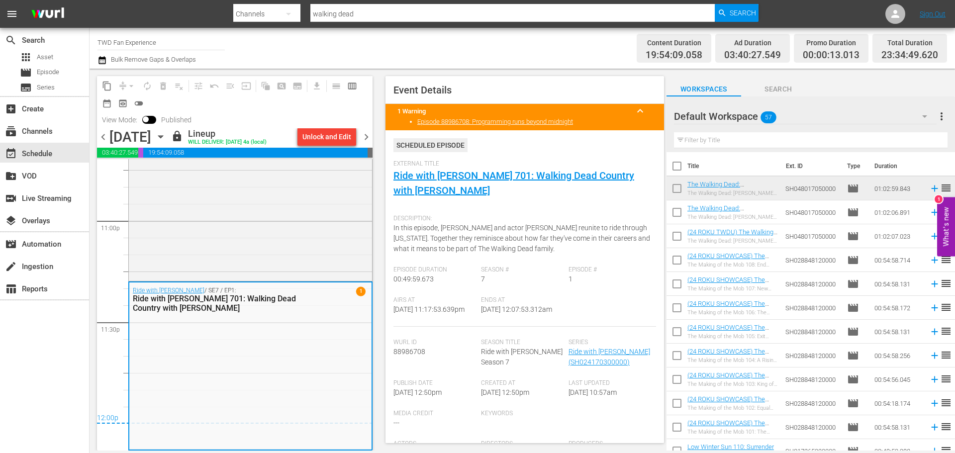
drag, startPoint x: 447, startPoint y: 328, endPoint x: 403, endPoint y: 330, distance: 43.3
click at [403, 327] on div "Airs At [DATE] 11:17:53.639pm" at bounding box center [437, 311] width 88 height 30
click at [45, 129] on div "subscriptions Channels" at bounding box center [28, 129] width 56 height 9
